Goal: Information Seeking & Learning: Understand process/instructions

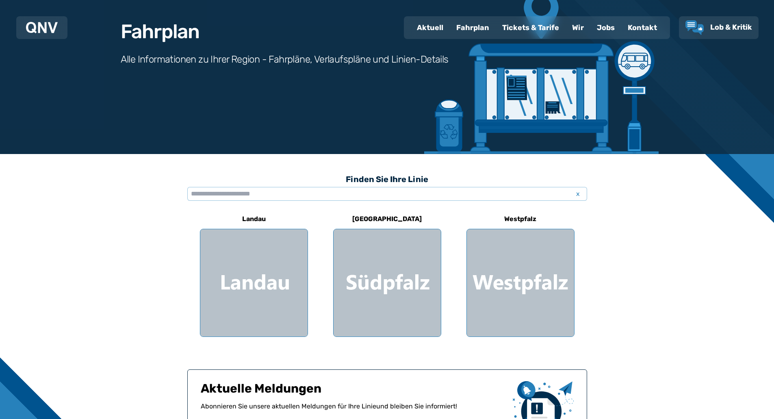
scroll to position [81, 0]
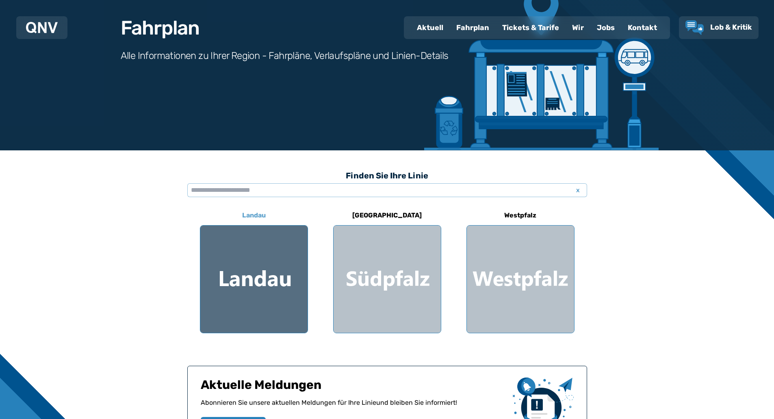
click at [247, 276] on div at bounding box center [253, 279] width 107 height 107
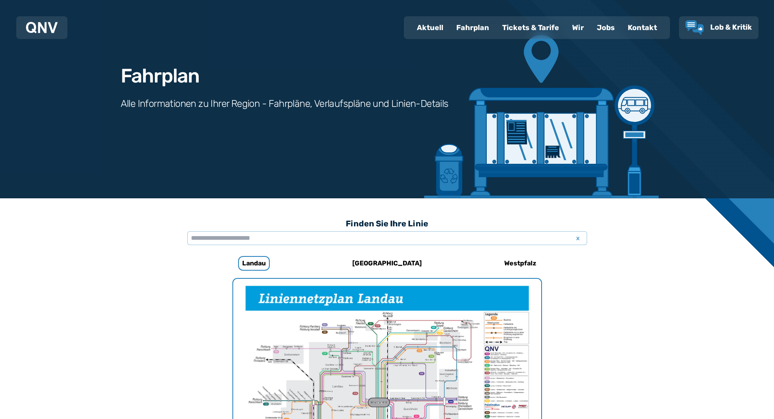
scroll to position [7, 0]
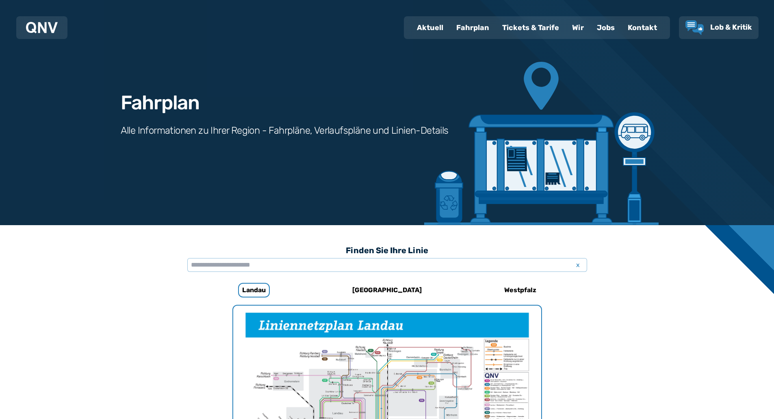
scroll to position [81, 0]
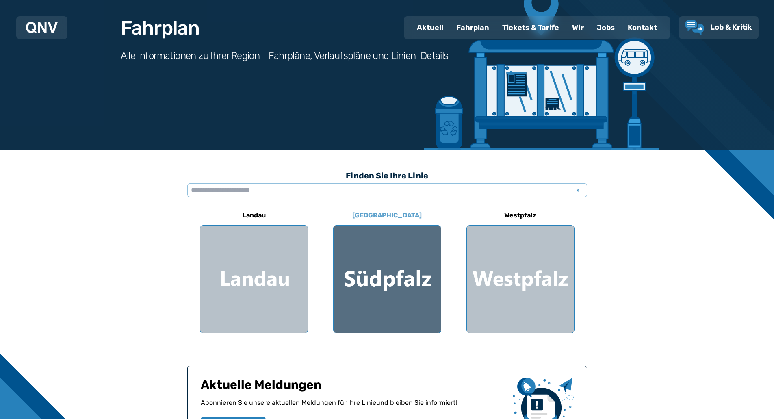
click at [393, 268] on div at bounding box center [387, 279] width 107 height 107
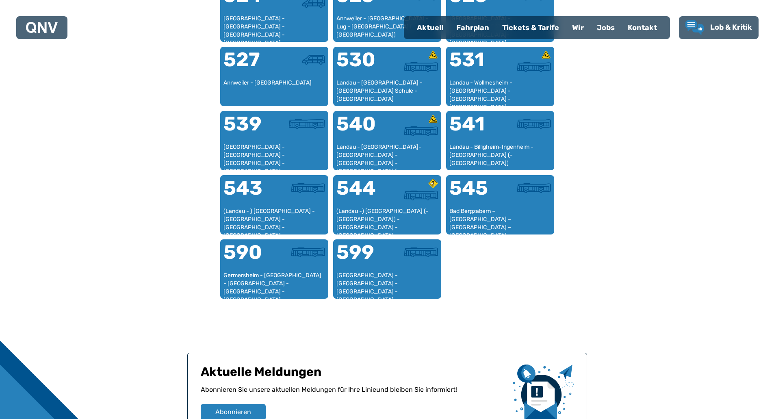
scroll to position [779, 0]
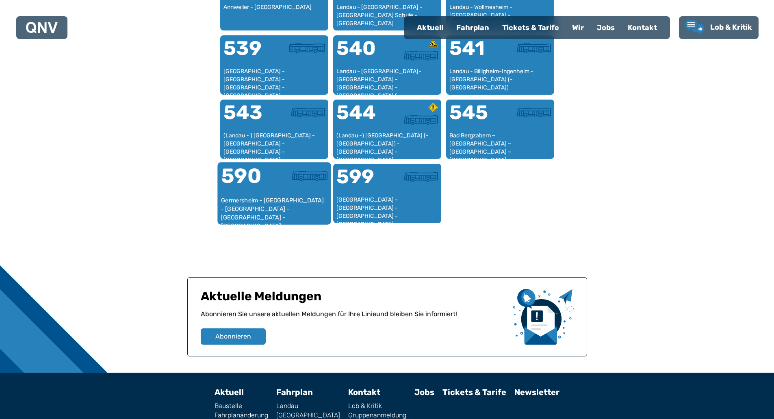
click at [261, 194] on div "590" at bounding box center [247, 181] width 53 height 30
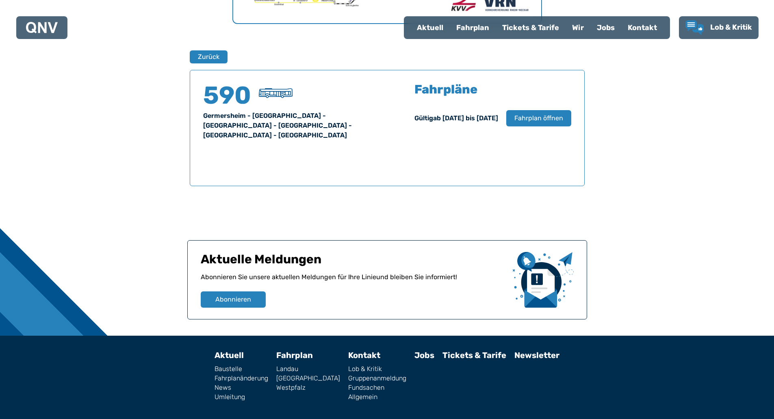
scroll to position [516, 0]
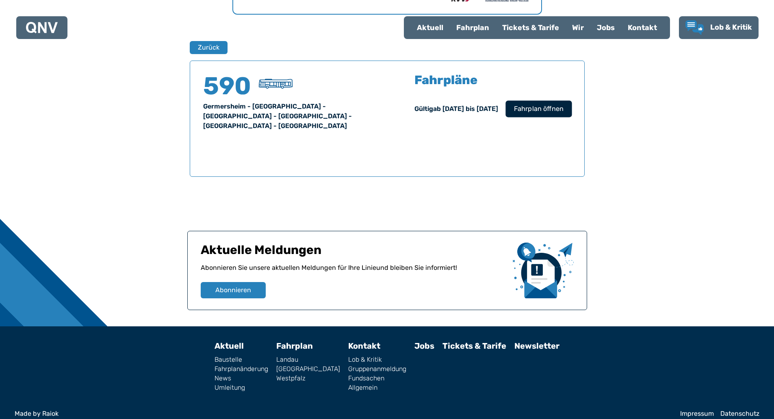
click at [536, 105] on span "Fahrplan öffnen" at bounding box center [539, 109] width 50 height 10
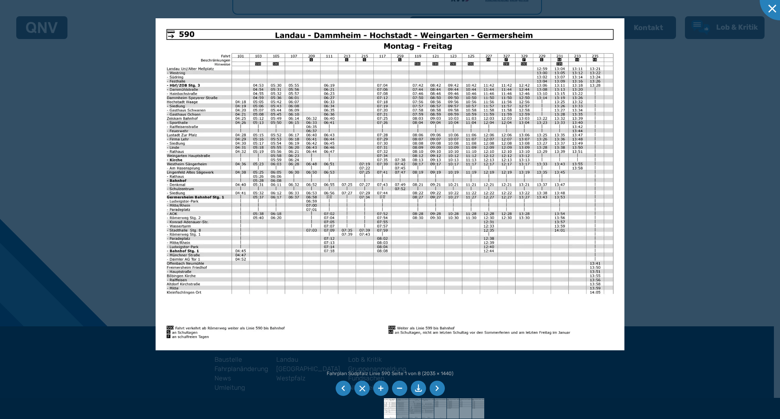
click at [669, 161] on div at bounding box center [390, 209] width 780 height 419
click at [600, 174] on img at bounding box center [390, 184] width 469 height 332
click at [654, 186] on div at bounding box center [390, 209] width 780 height 419
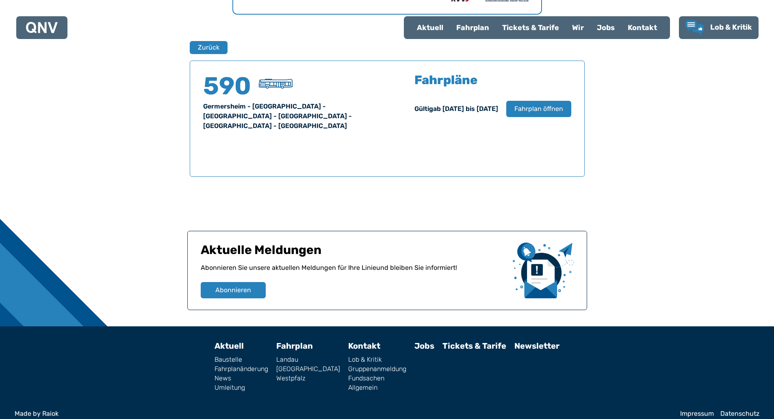
click at [473, 27] on div "Fahrplan" at bounding box center [473, 27] width 46 height 21
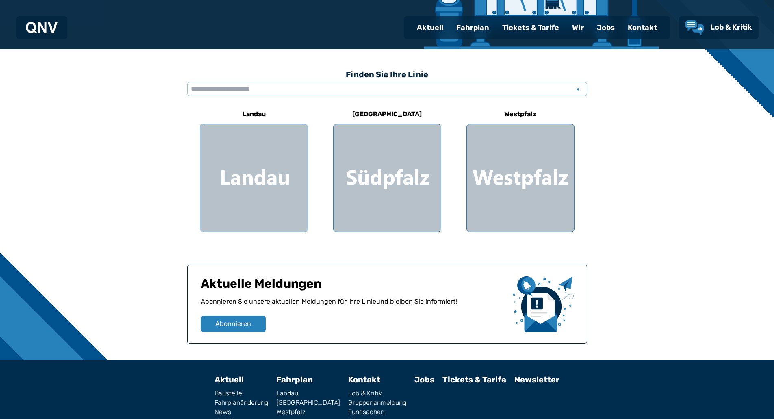
scroll to position [203, 0]
